Goal: Task Accomplishment & Management: Use online tool/utility

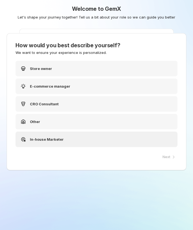
click at [108, 139] on div "In-house Marketer" at bounding box center [96, 139] width 162 height 15
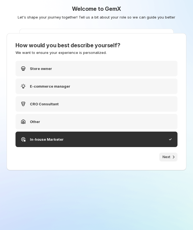
click at [162, 155] on span "Next" at bounding box center [166, 157] width 8 height 4
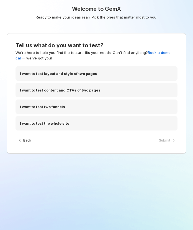
click at [165, 143] on div "Submit" at bounding box center [166, 140] width 22 height 9
click at [101, 124] on div "I want to test the whole site" at bounding box center [96, 123] width 162 height 14
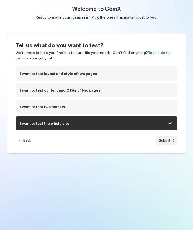
click at [163, 142] on span "Submit" at bounding box center [164, 140] width 11 height 4
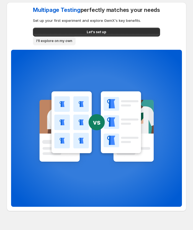
click at [55, 38] on button "I'll explore on my own" at bounding box center [54, 41] width 43 height 9
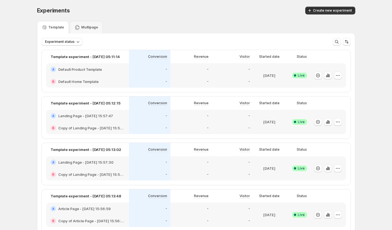
click at [192, 17] on div "Experiments. This page is ready Experiments Create new experiment" at bounding box center [196, 10] width 319 height 21
